Goal: Book appointment/travel/reservation

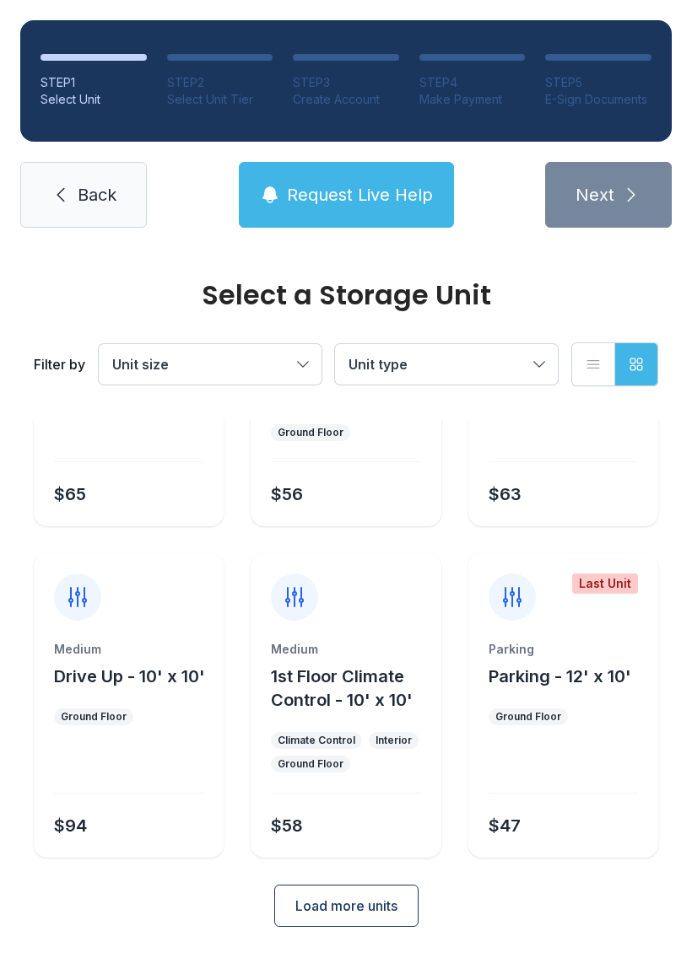
scroll to position [201, 0]
click at [270, 371] on span "Unit size" at bounding box center [201, 364] width 179 height 20
click at [161, 557] on span "Extra Large" at bounding box center [186, 552] width 74 height 20
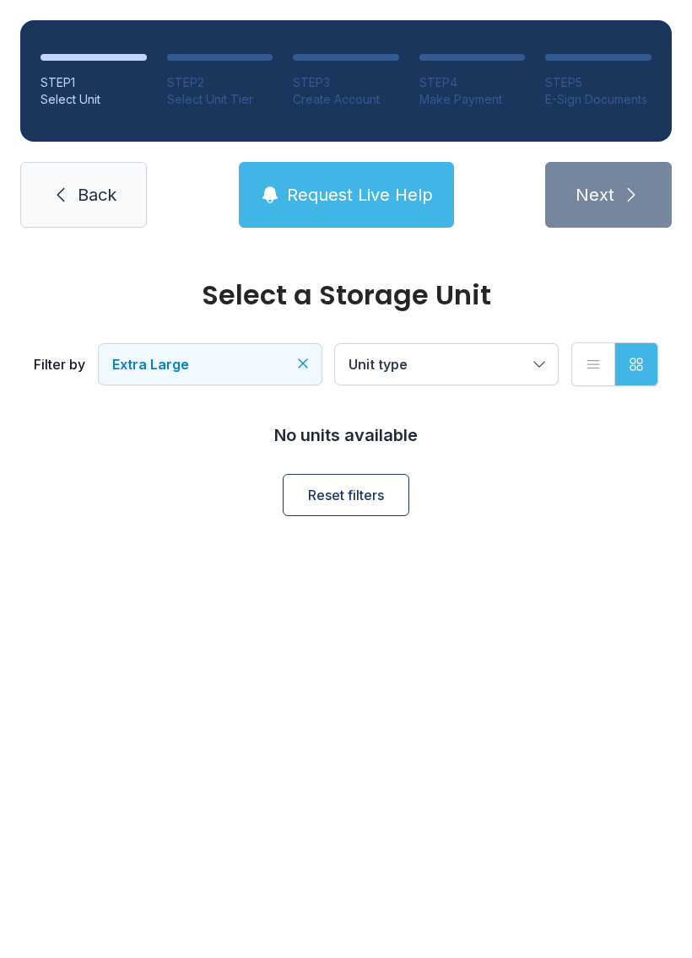
click at [514, 358] on span "Unit type" at bounding box center [437, 364] width 179 height 20
click at [287, 364] on span "Extra Large" at bounding box center [201, 364] width 179 height 20
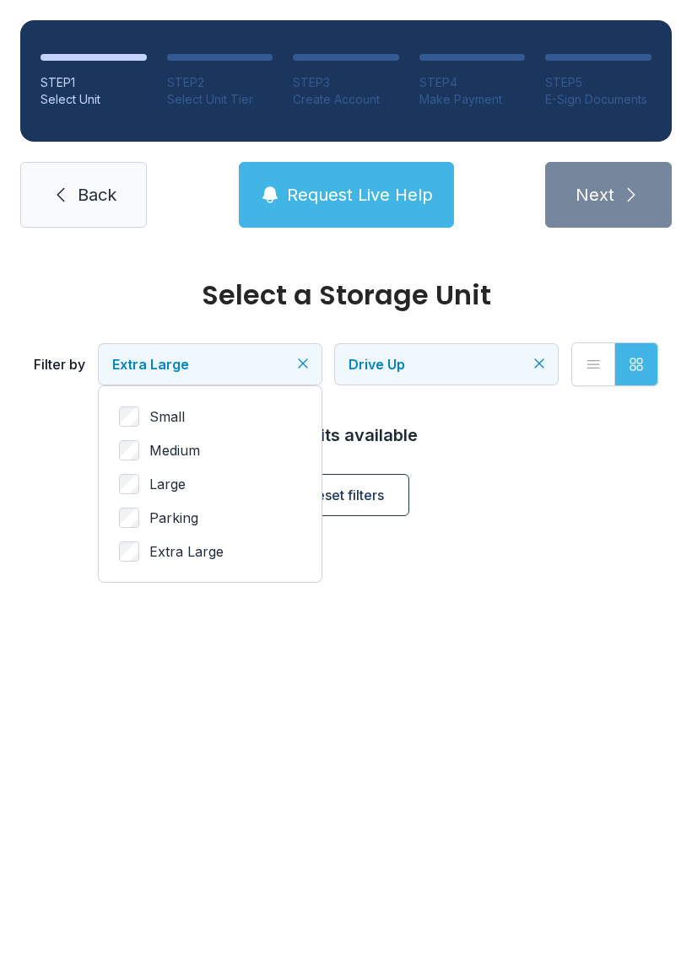
click at [148, 511] on label "Parking" at bounding box center [210, 518] width 182 height 20
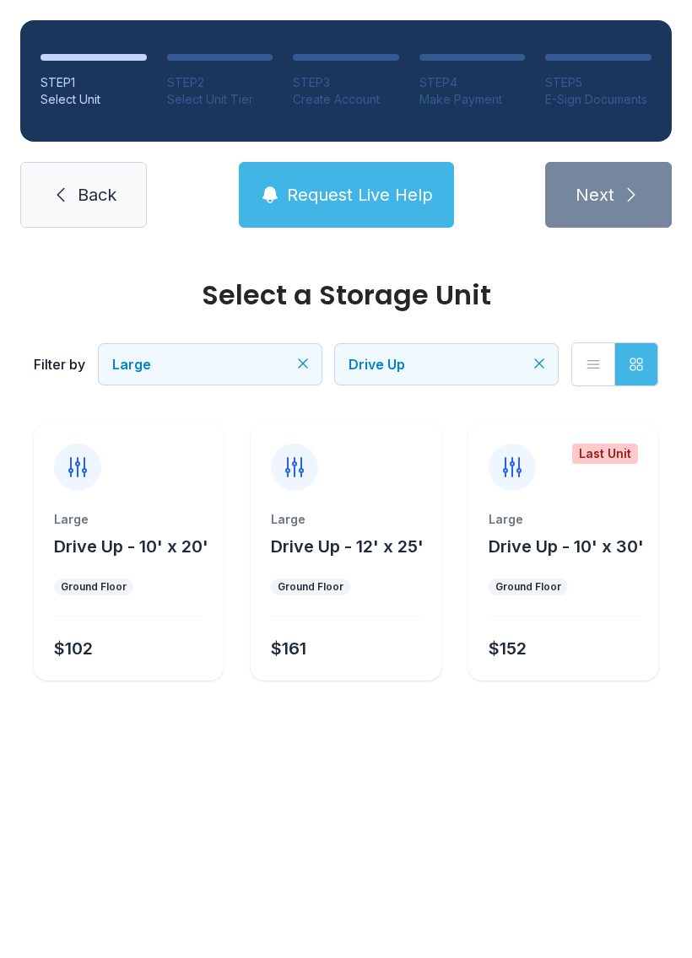
click at [184, 497] on div "Large Drive Up - 10' x 20' Ground Floor $102" at bounding box center [129, 551] width 190 height 257
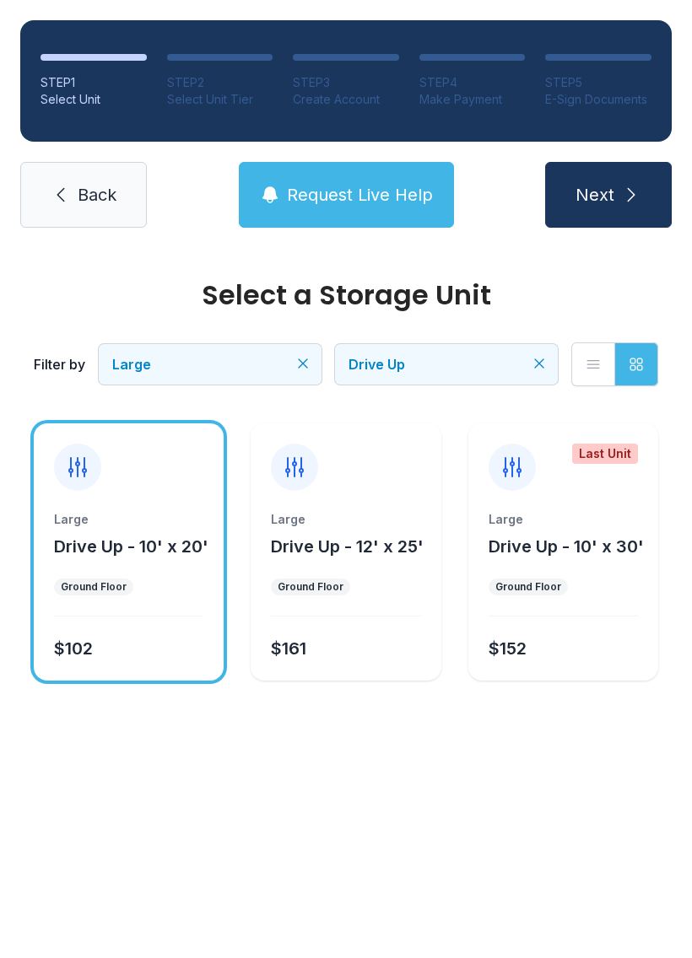
click at [609, 197] on span "Next" at bounding box center [594, 195] width 39 height 24
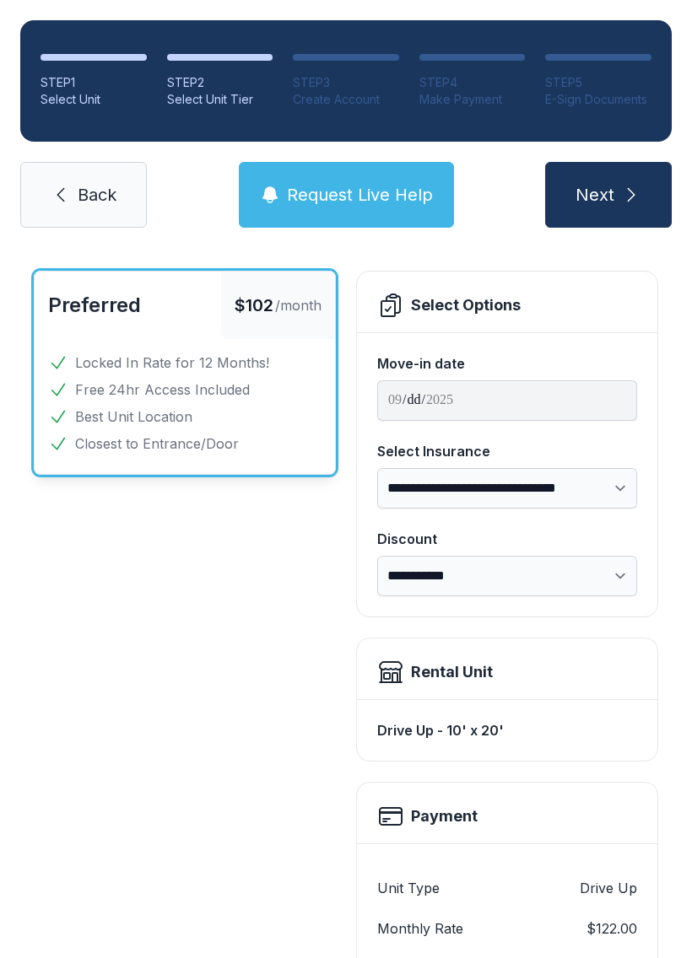
scroll to position [62, 0]
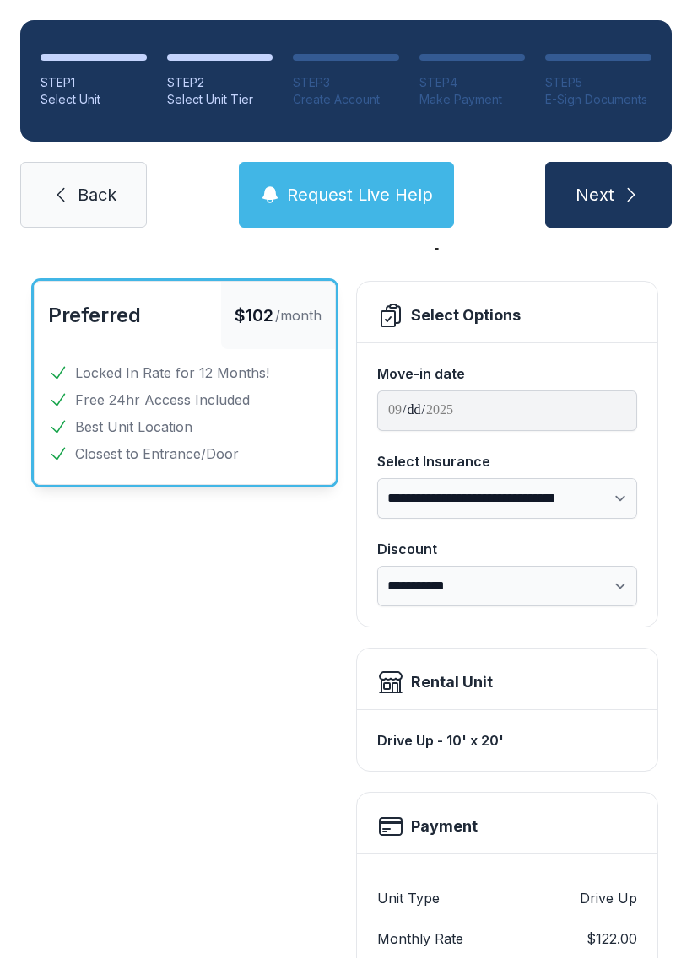
click at [110, 187] on span "Back" at bounding box center [97, 195] width 39 height 24
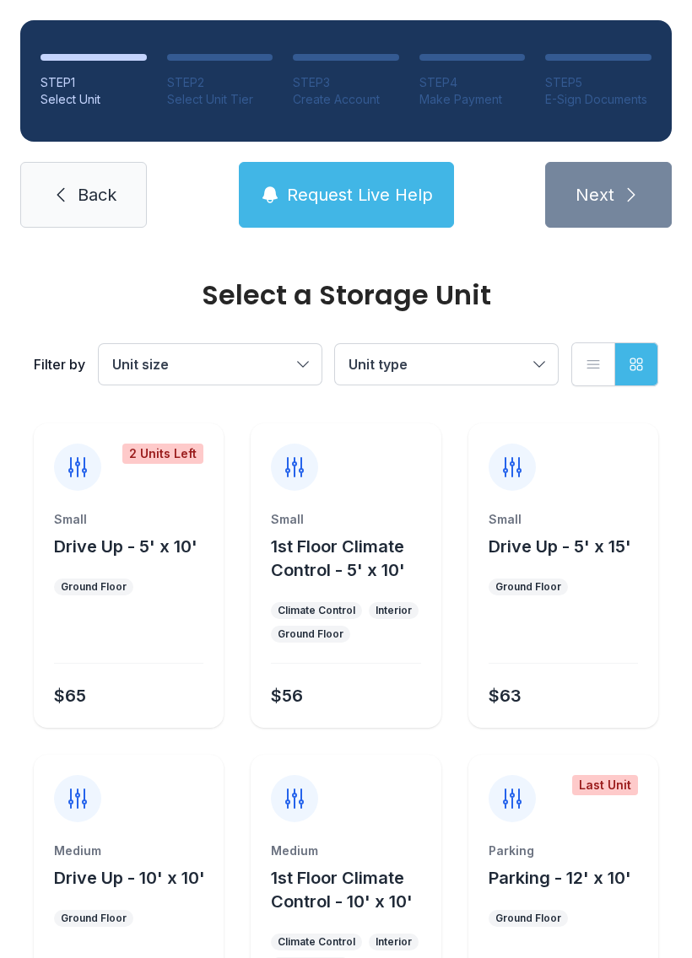
click at [104, 193] on span "Back" at bounding box center [97, 195] width 39 height 24
